Goal: Find specific page/section

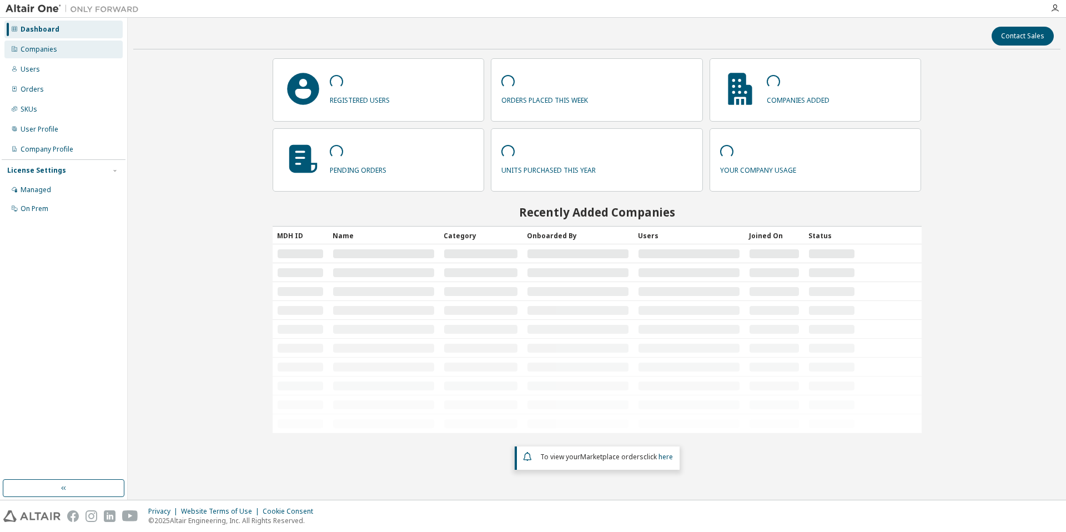
click at [97, 51] on div "Companies" at bounding box center [63, 50] width 118 height 18
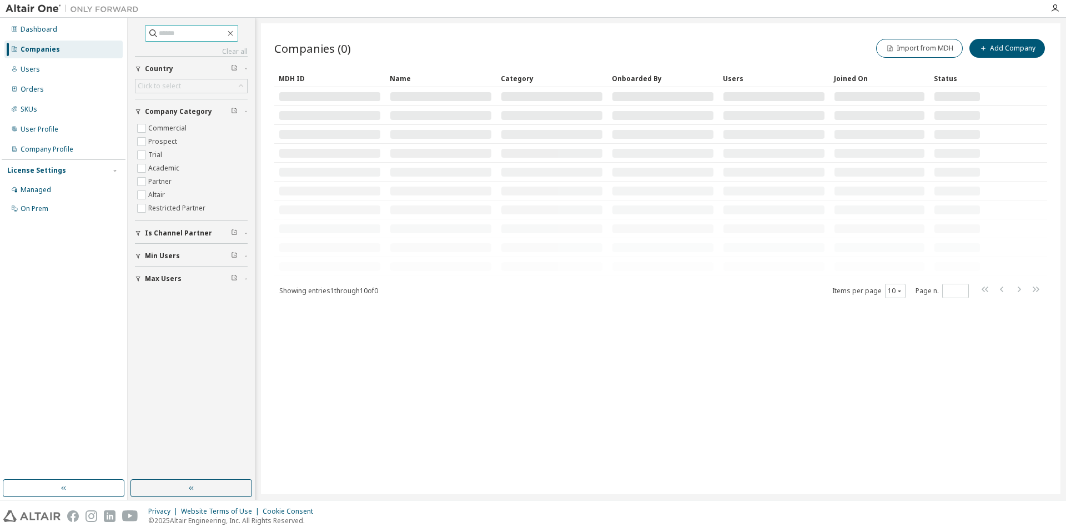
click at [215, 33] on input "text" at bounding box center [192, 33] width 67 height 11
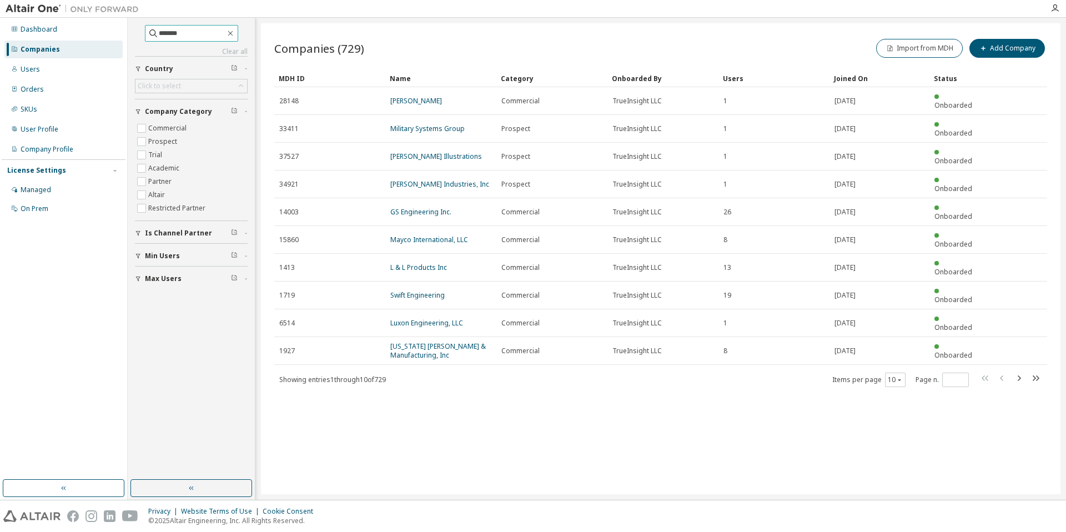
type input "*******"
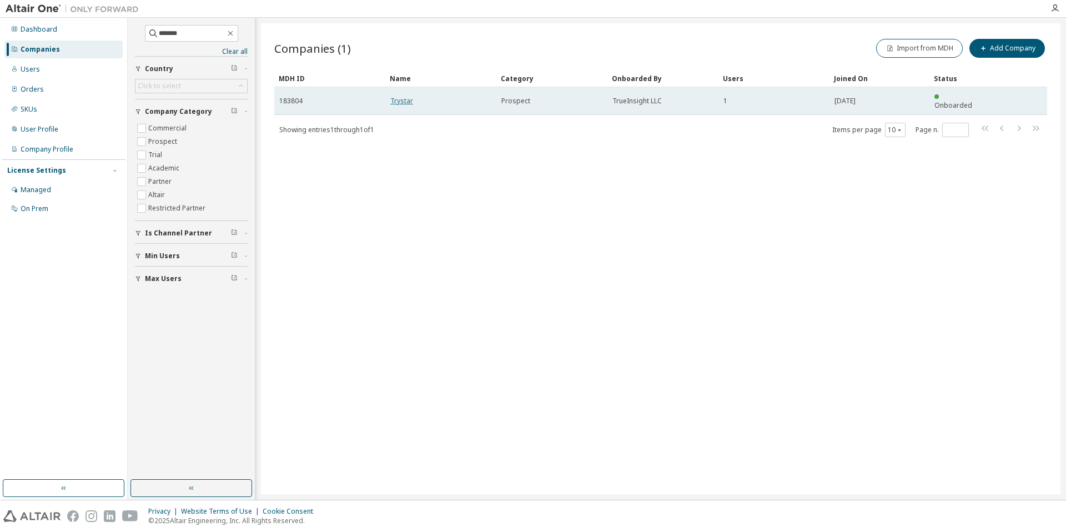
click at [404, 96] on link "Trystar" at bounding box center [401, 100] width 23 height 9
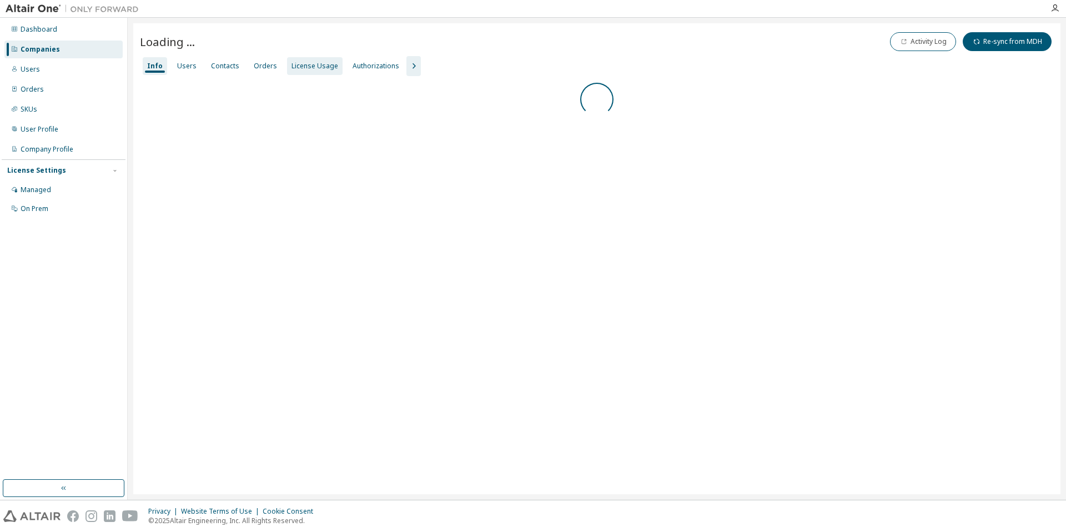
click at [315, 67] on div "License Usage" at bounding box center [314, 66] width 47 height 9
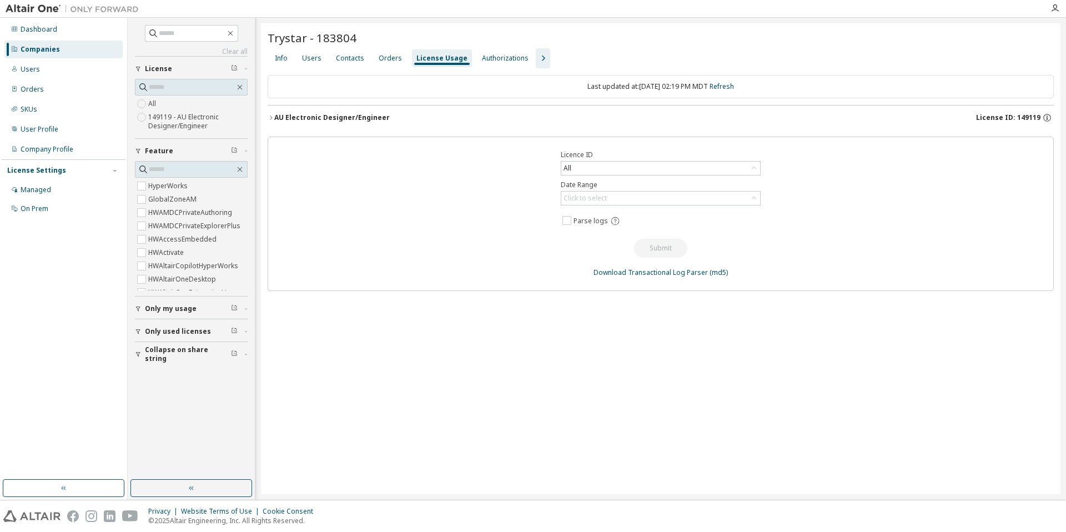
click at [517, 110] on button "AU Electronic Designer/Engineer License ID: 149119" at bounding box center [661, 117] width 786 height 24
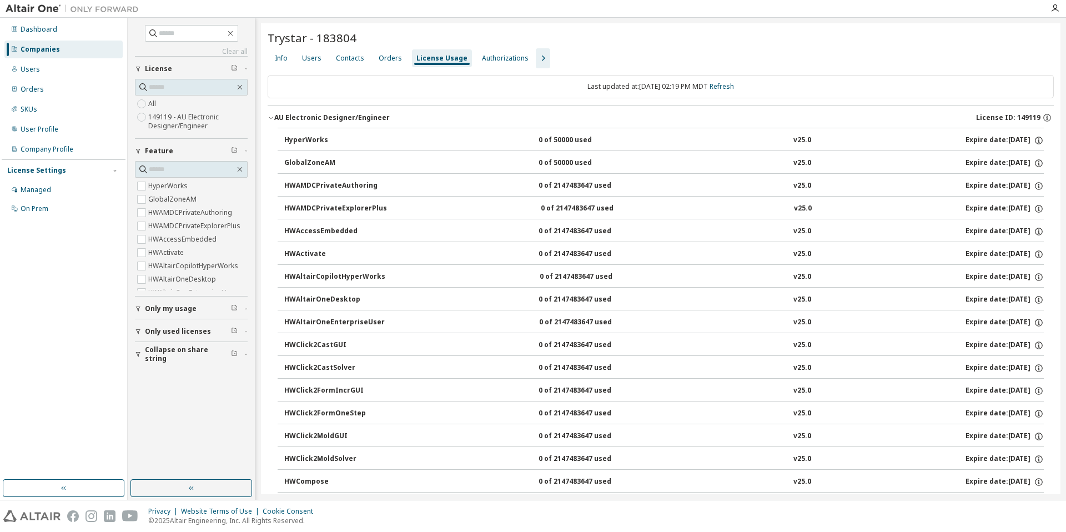
click at [515, 113] on div "AU Electronic Designer/Engineer License ID: 149119" at bounding box center [663, 118] width 779 height 10
